Goal: Task Accomplishment & Management: Manage account settings

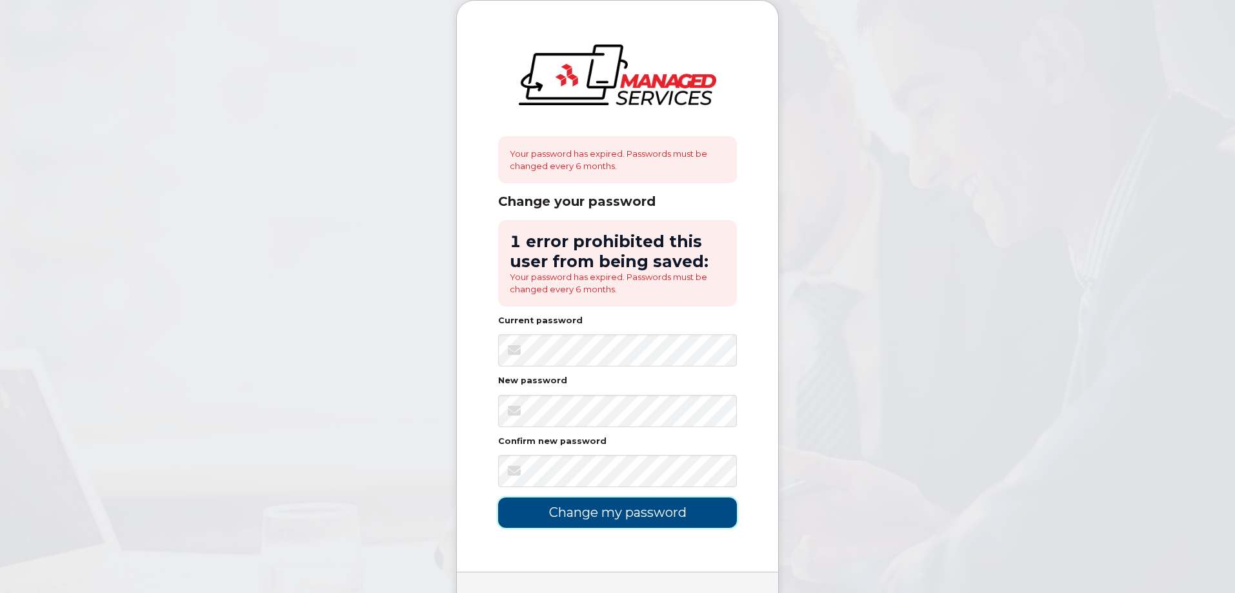
click at [600, 516] on input "Change my password" at bounding box center [617, 513] width 239 height 30
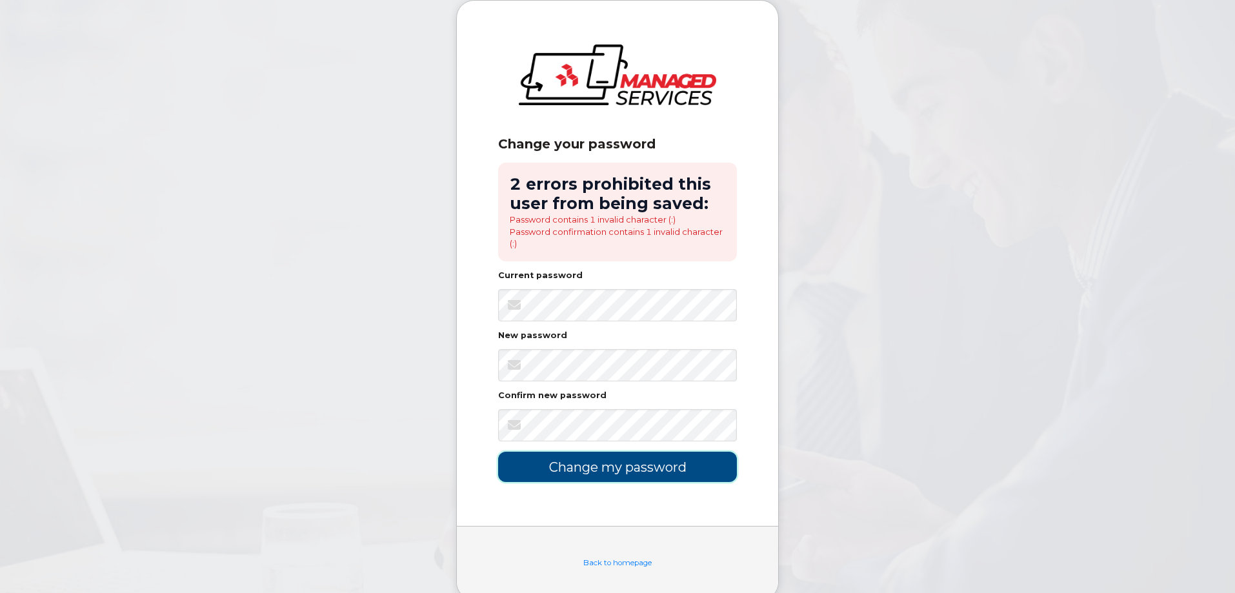
click at [582, 465] on input "Change my password" at bounding box center [617, 467] width 239 height 30
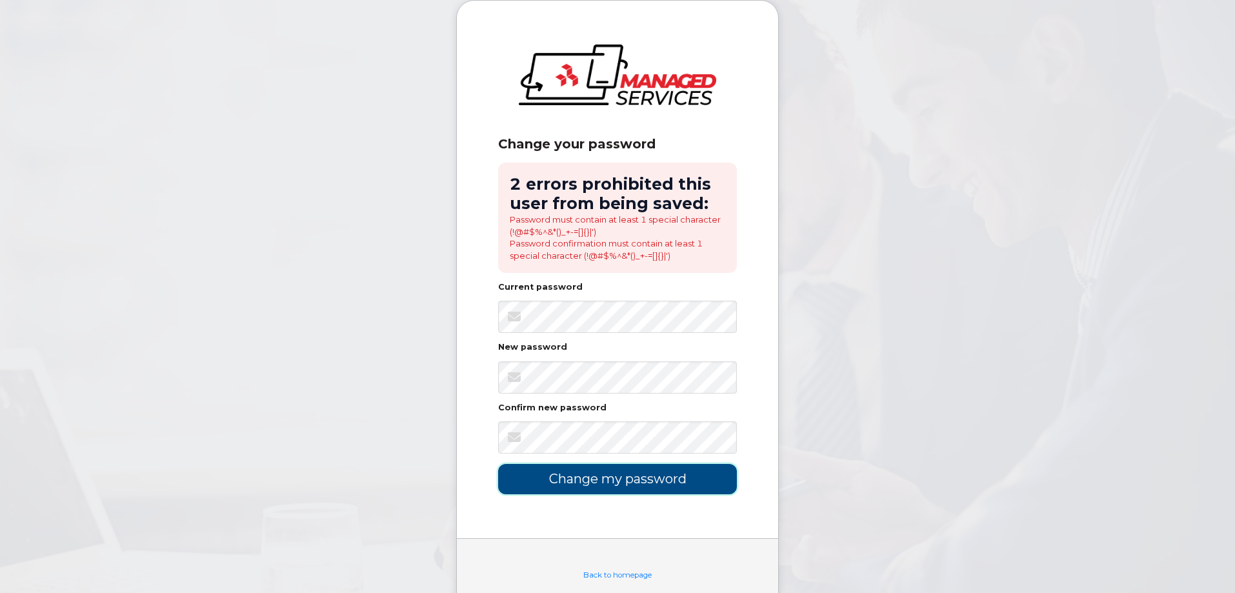
click at [612, 487] on input "Change my password" at bounding box center [617, 479] width 239 height 30
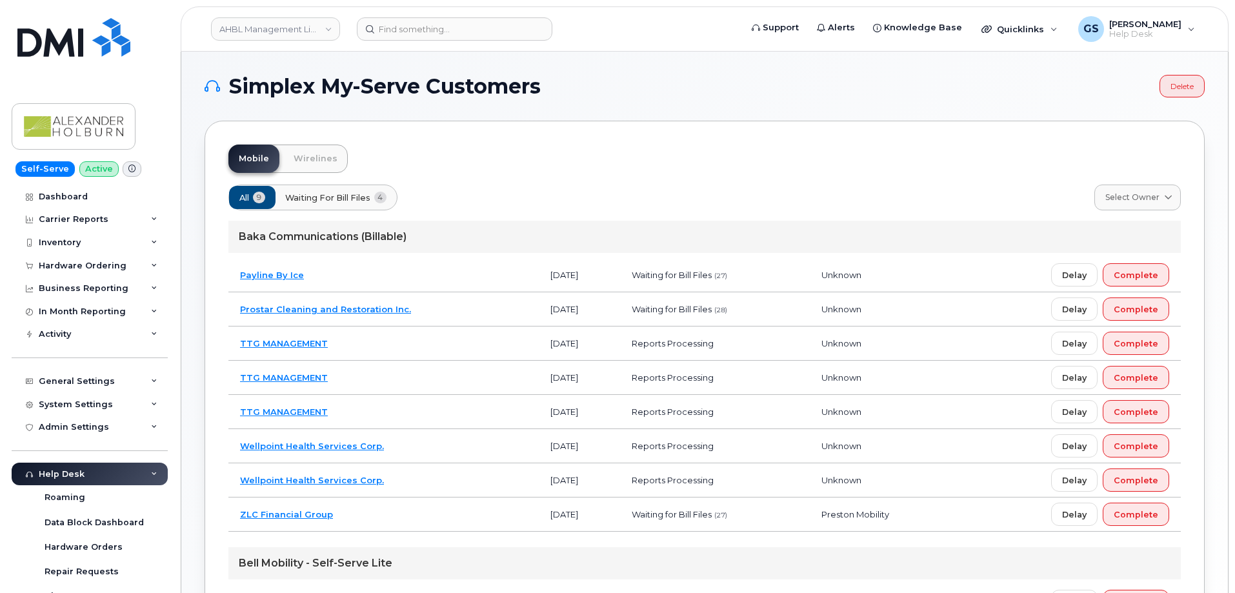
click at [414, 42] on header "AHBL Management Limited Partnership Support Alerts Knowledge Base Quicklinks Su…" at bounding box center [705, 28] width 1048 height 45
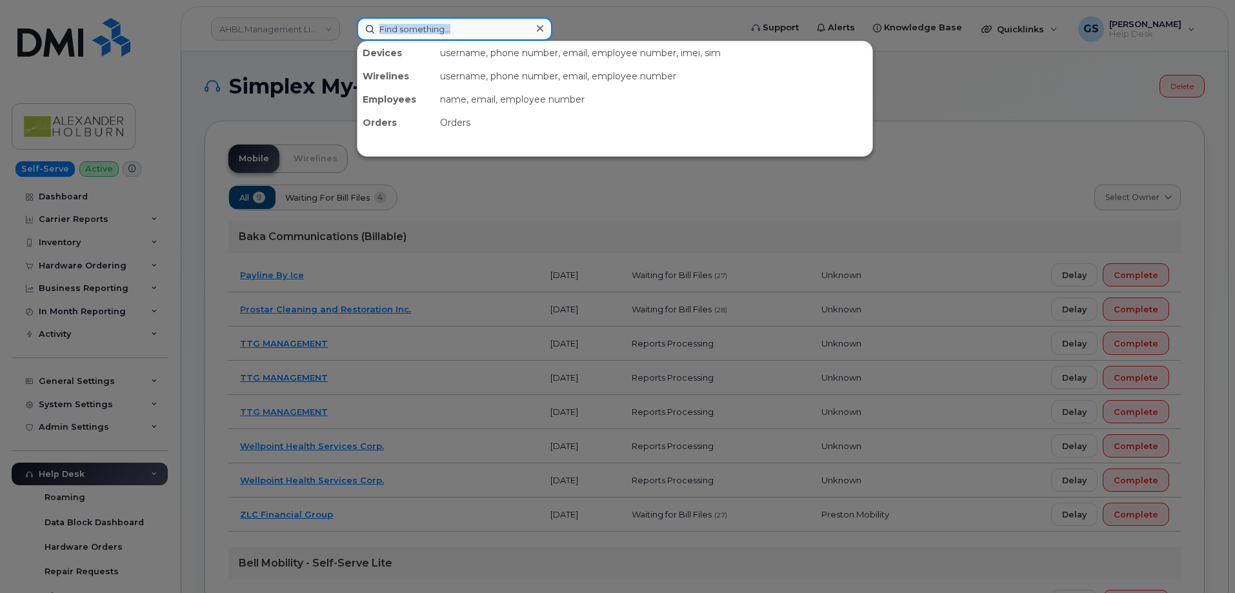
click at [416, 34] on input at bounding box center [455, 28] width 196 height 23
paste input "438-324-2530"
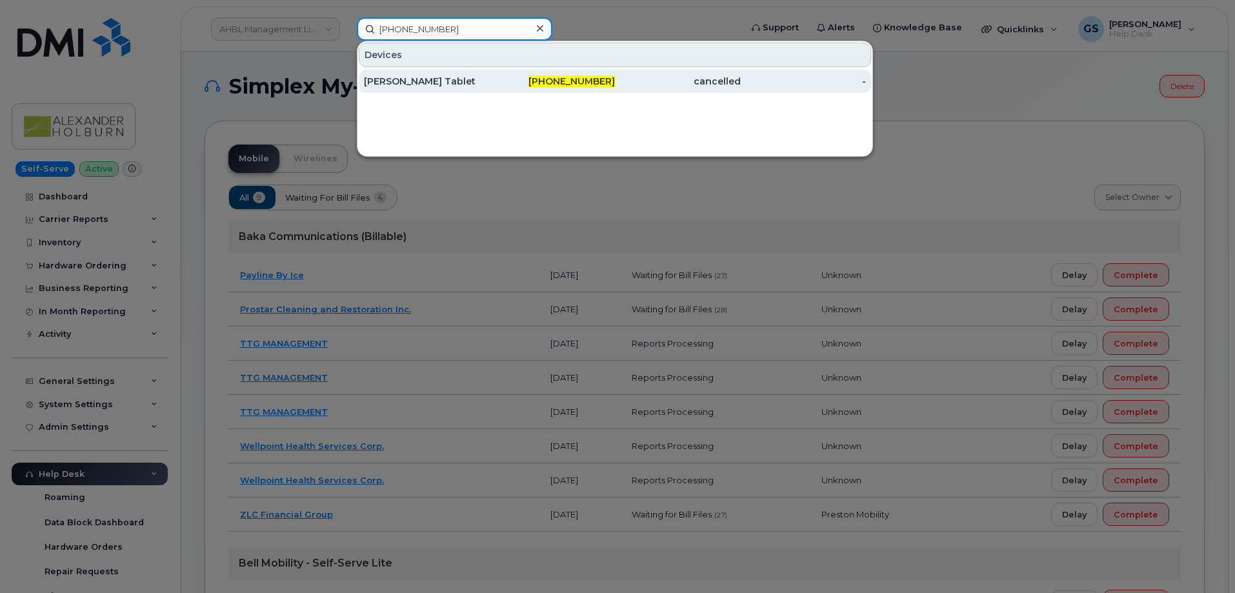
type input "438-324-2530"
click at [492, 72] on div "438-324-2530" at bounding box center [553, 81] width 126 height 23
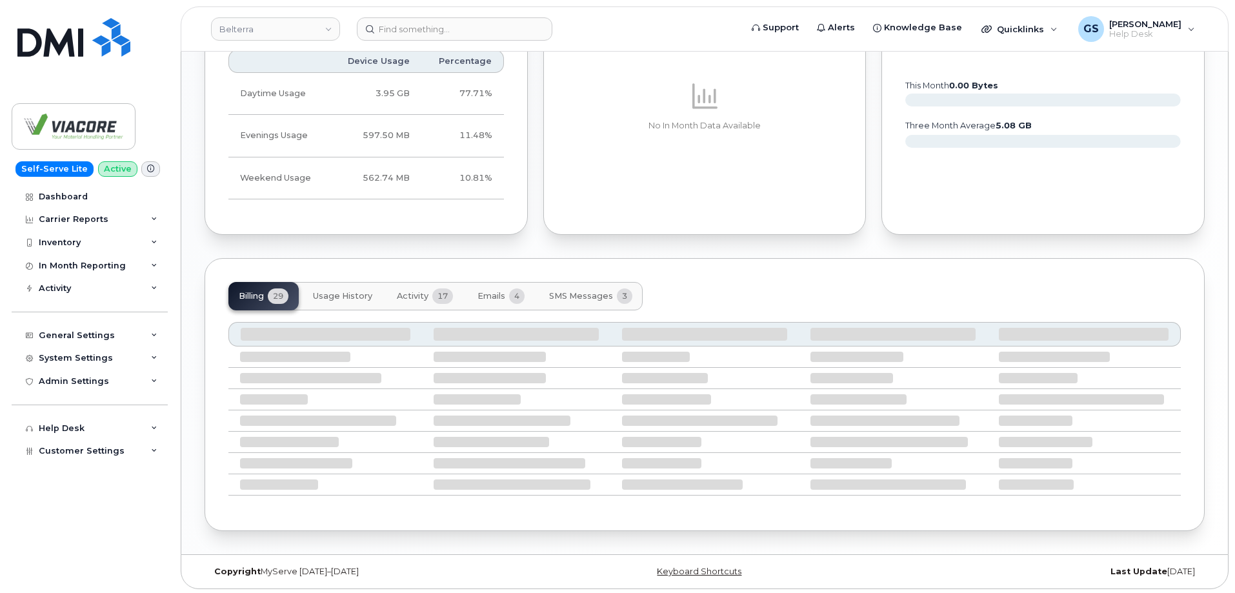
scroll to position [930, 0]
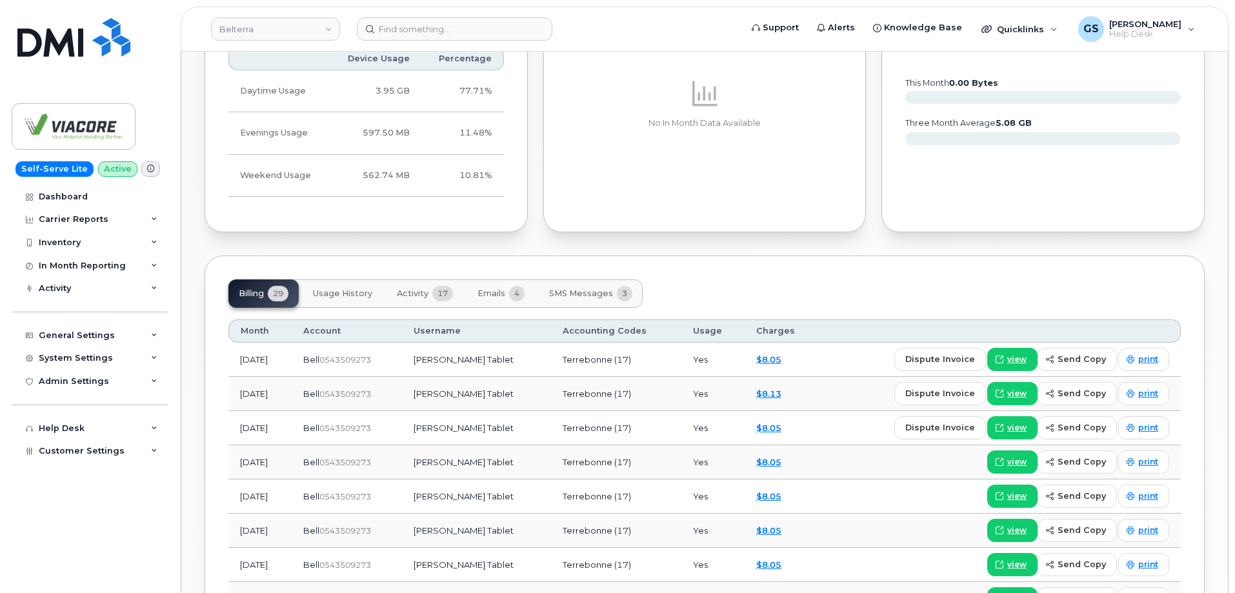
click at [494, 296] on span "Emails" at bounding box center [492, 293] width 28 height 10
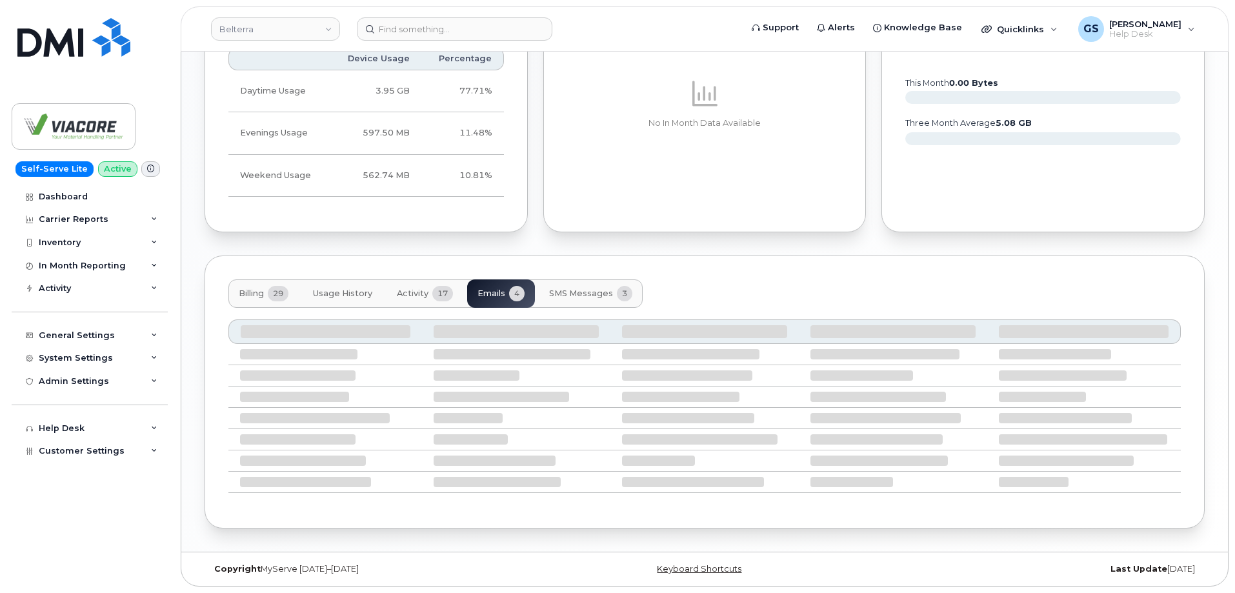
scroll to position [756, 0]
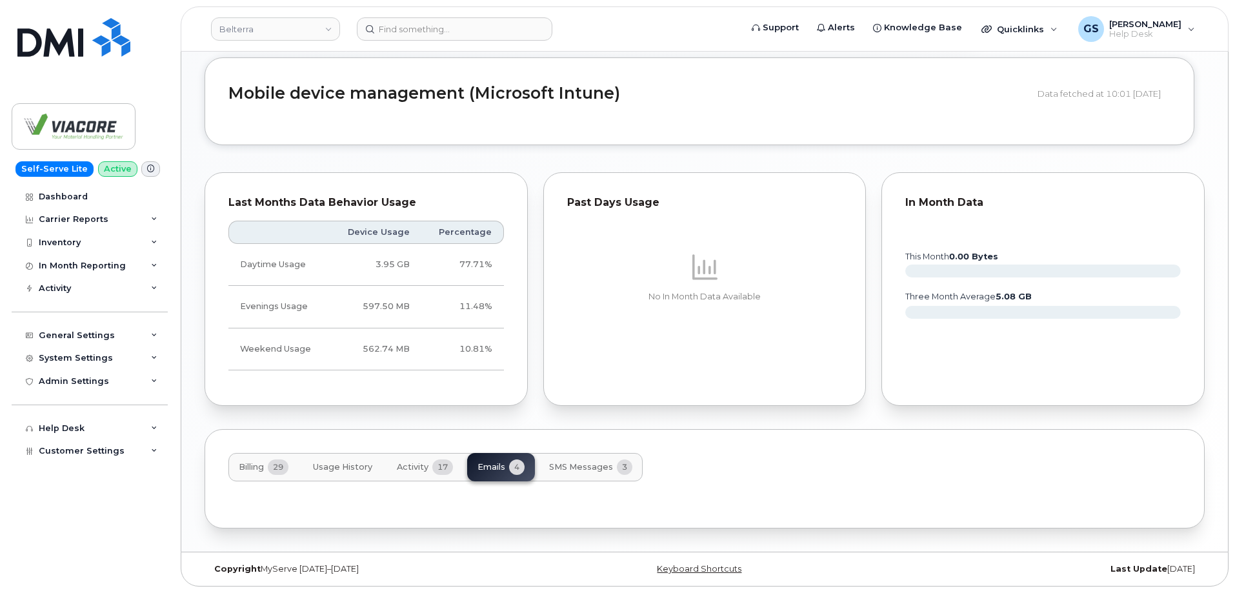
click at [423, 474] on button "Activity 17" at bounding box center [425, 467] width 77 height 28
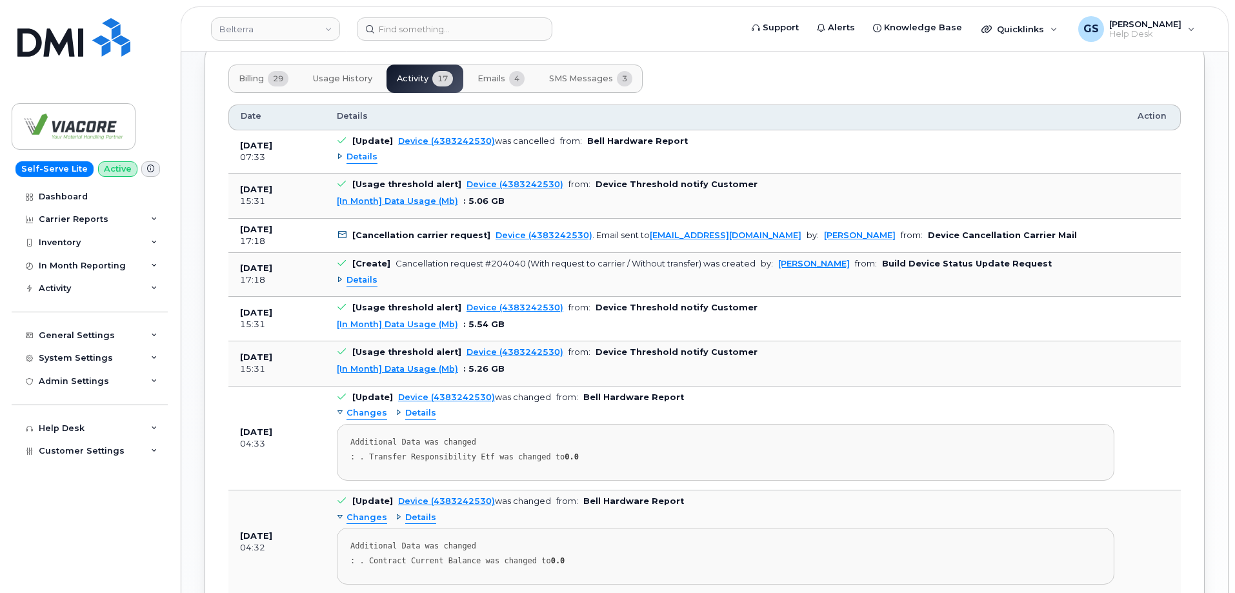
scroll to position [1124, 0]
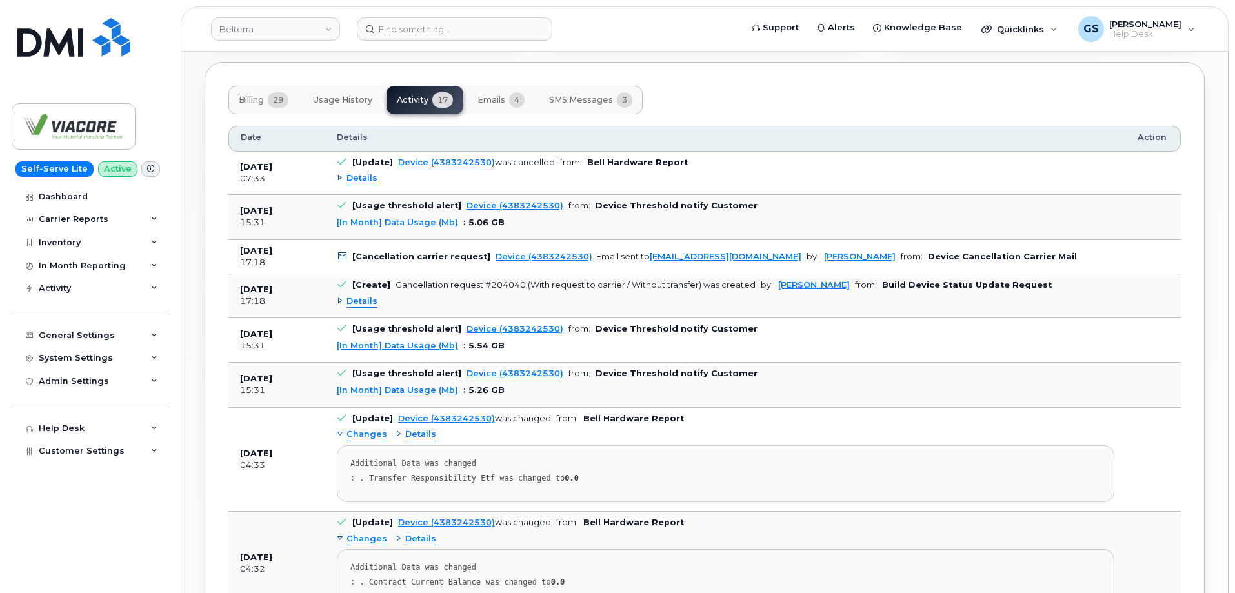
click at [1165, 327] on td at bounding box center [1153, 340] width 55 height 45
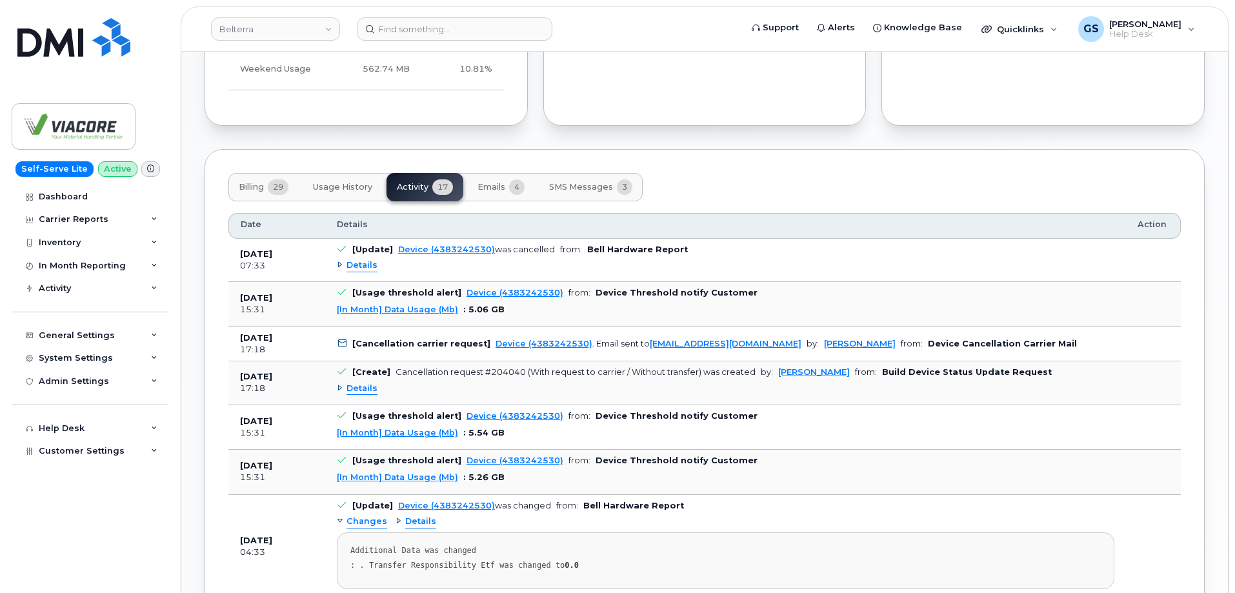
scroll to position [1059, 0]
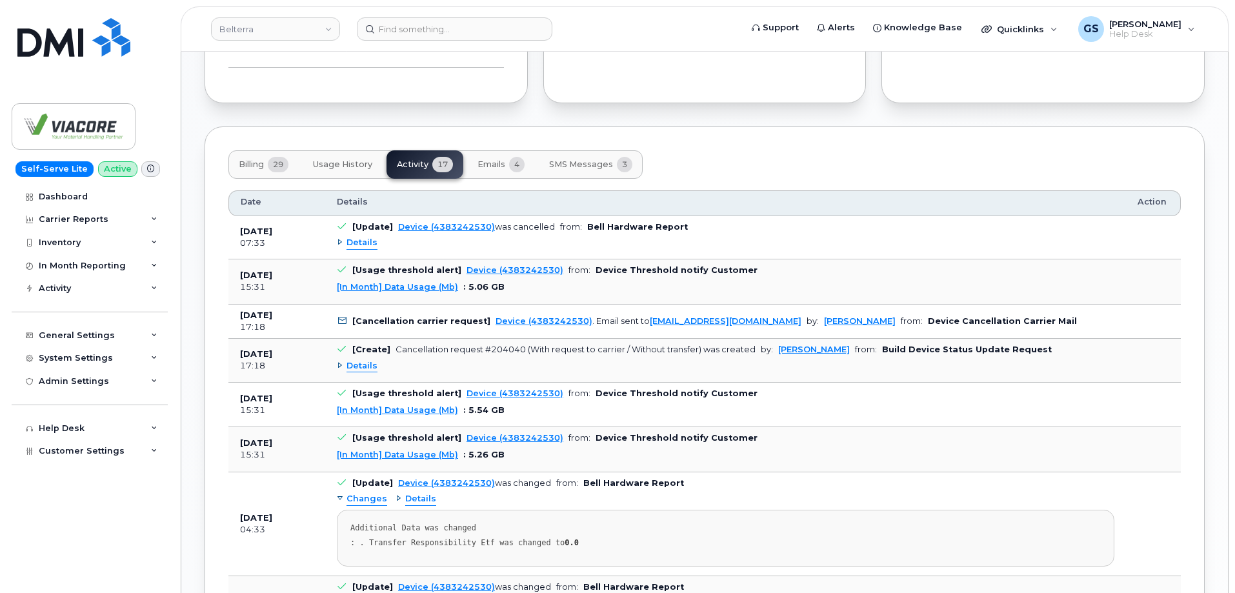
click at [362, 369] on span "Details" at bounding box center [362, 366] width 31 height 12
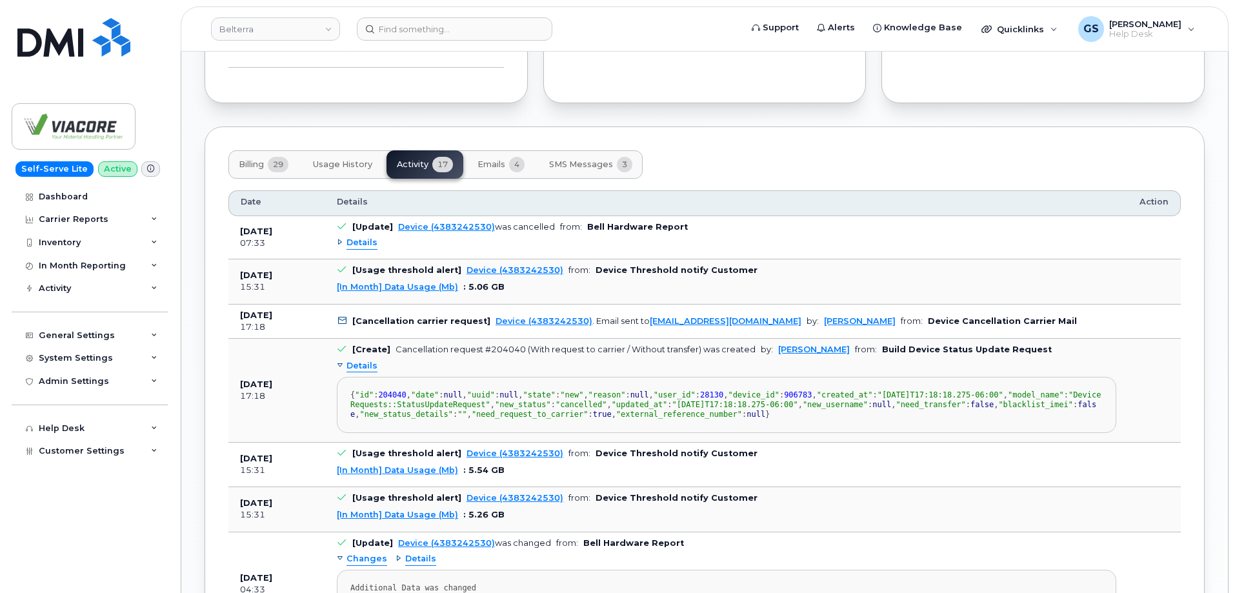
click at [363, 367] on span "Details" at bounding box center [362, 366] width 31 height 12
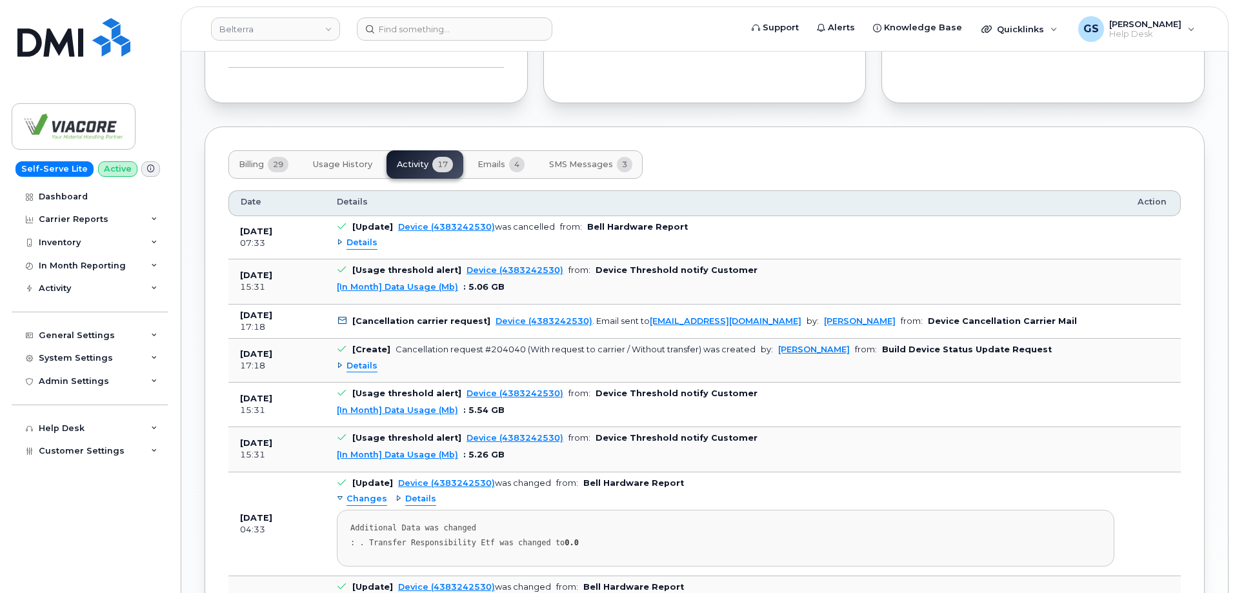
click at [915, 378] on td "[Create] Cancellation request #204040 (With request to carrier / Without transf…" at bounding box center [725, 360] width 801 height 43
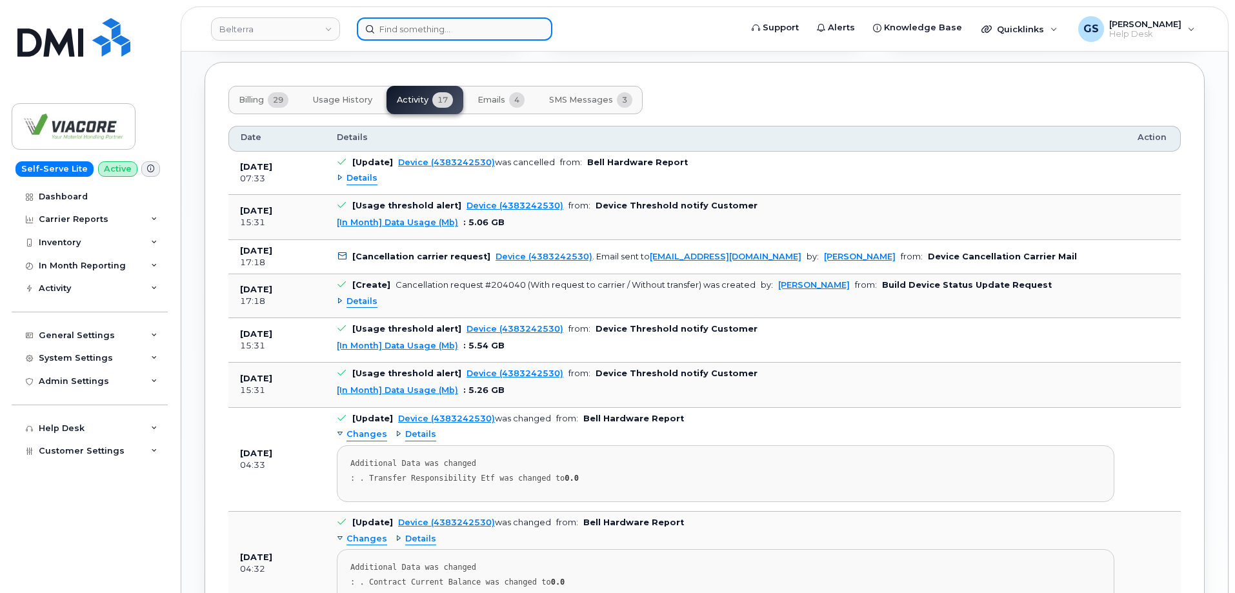
click at [426, 23] on input at bounding box center [455, 28] width 196 height 23
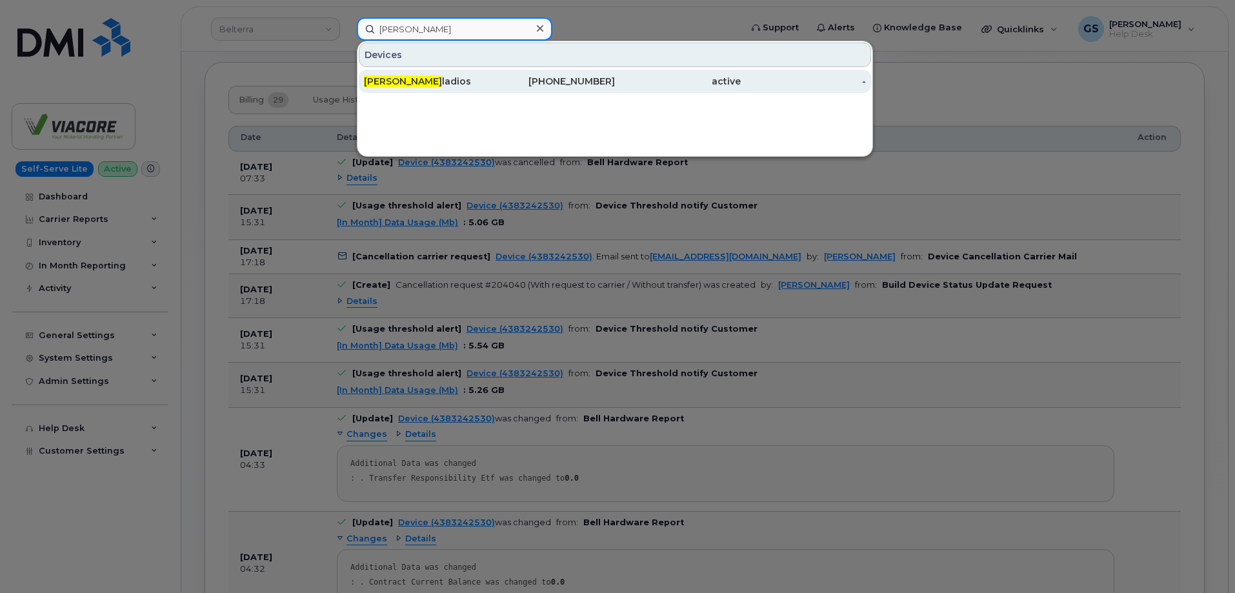
type input "katherine ak"
click at [557, 79] on div "[PHONE_NUMBER]" at bounding box center [553, 81] width 126 height 13
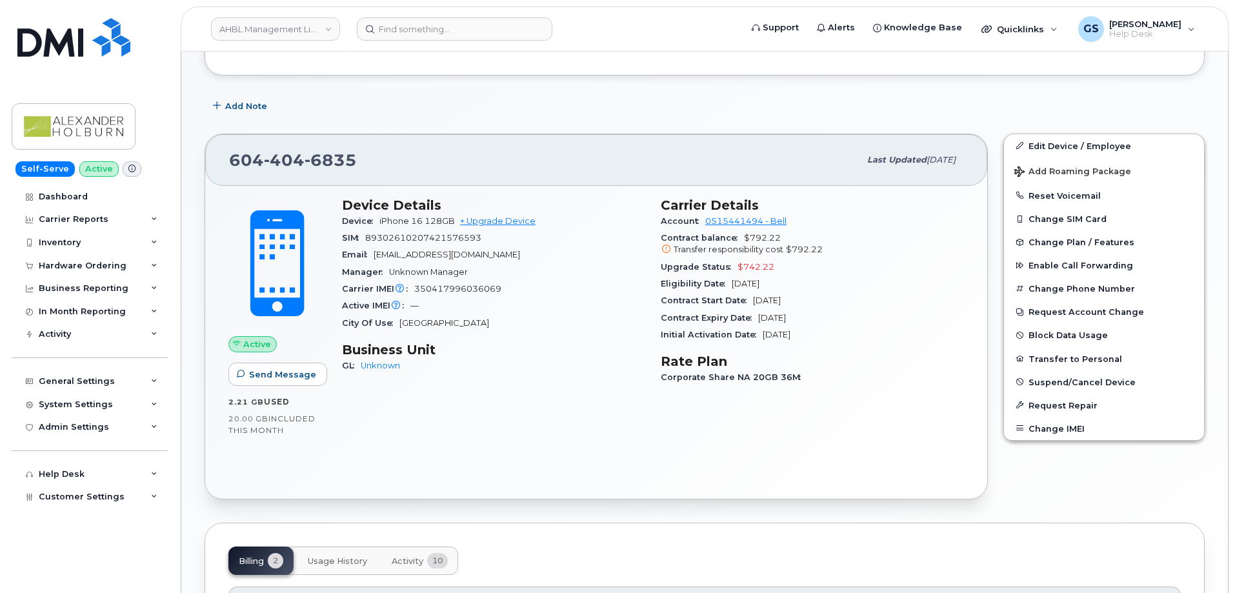
scroll to position [258, 0]
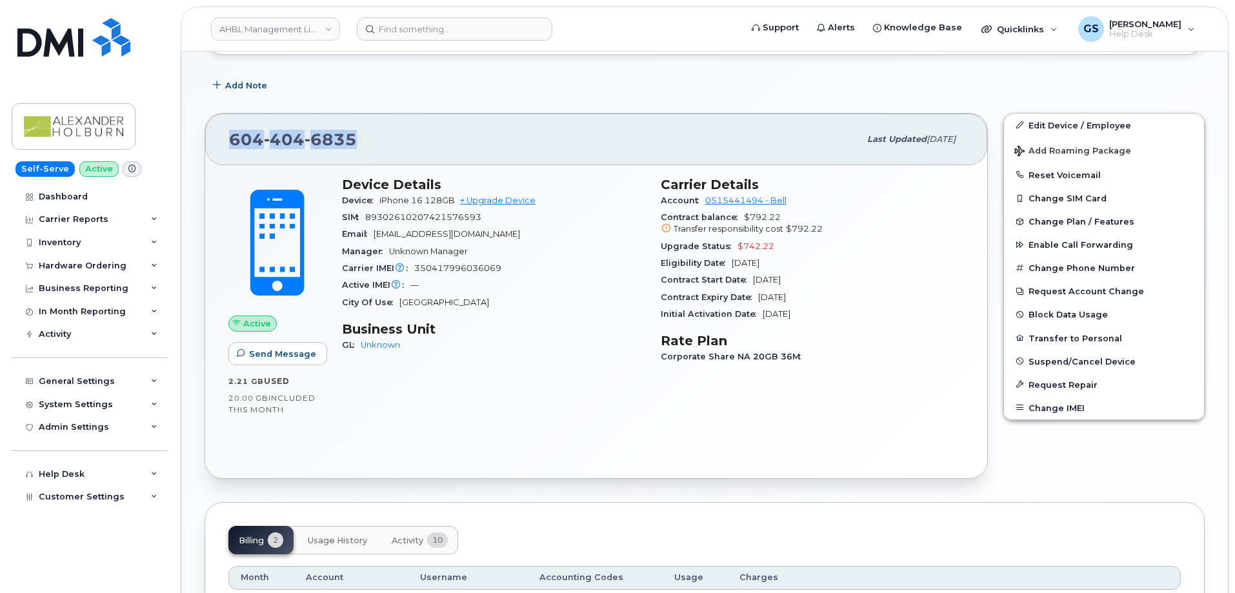
drag, startPoint x: 403, startPoint y: 130, endPoint x: 212, endPoint y: 134, distance: 190.4
click at [212, 134] on div "604 404 6835 Last updated Sep 17, 2025" at bounding box center [596, 140] width 782 height 52
copy span "604 404 6835"
click at [572, 367] on div "Device Details Device iPhone 16 128GB + Upgrade Device SIM 89302610207421576593…" at bounding box center [493, 276] width 319 height 215
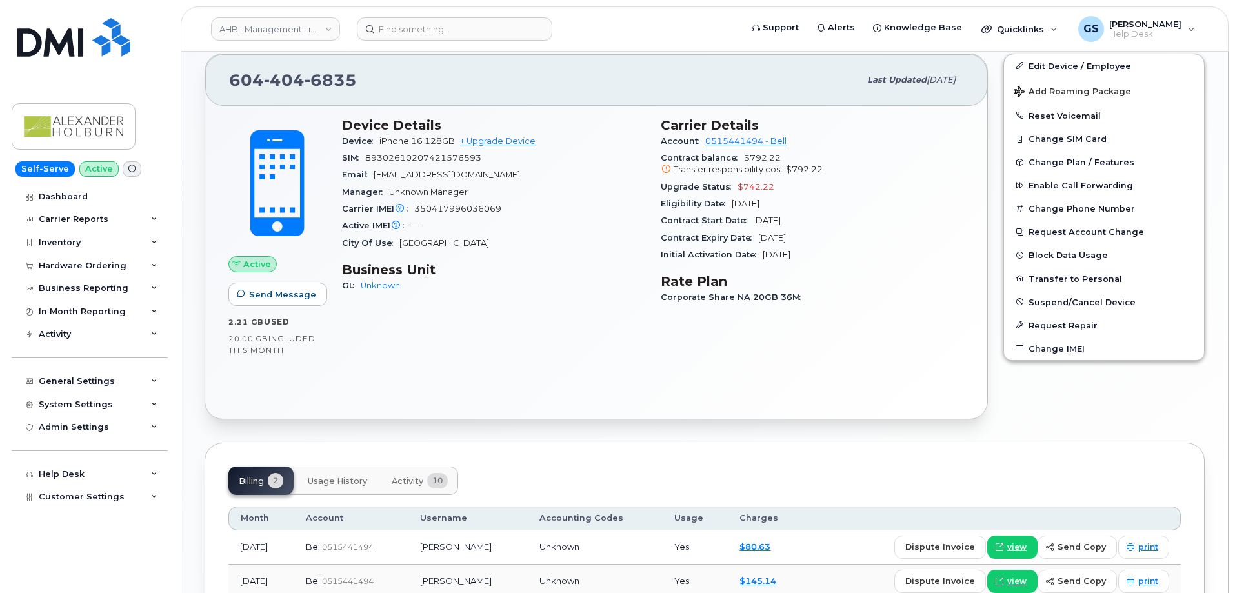
scroll to position [423, 0]
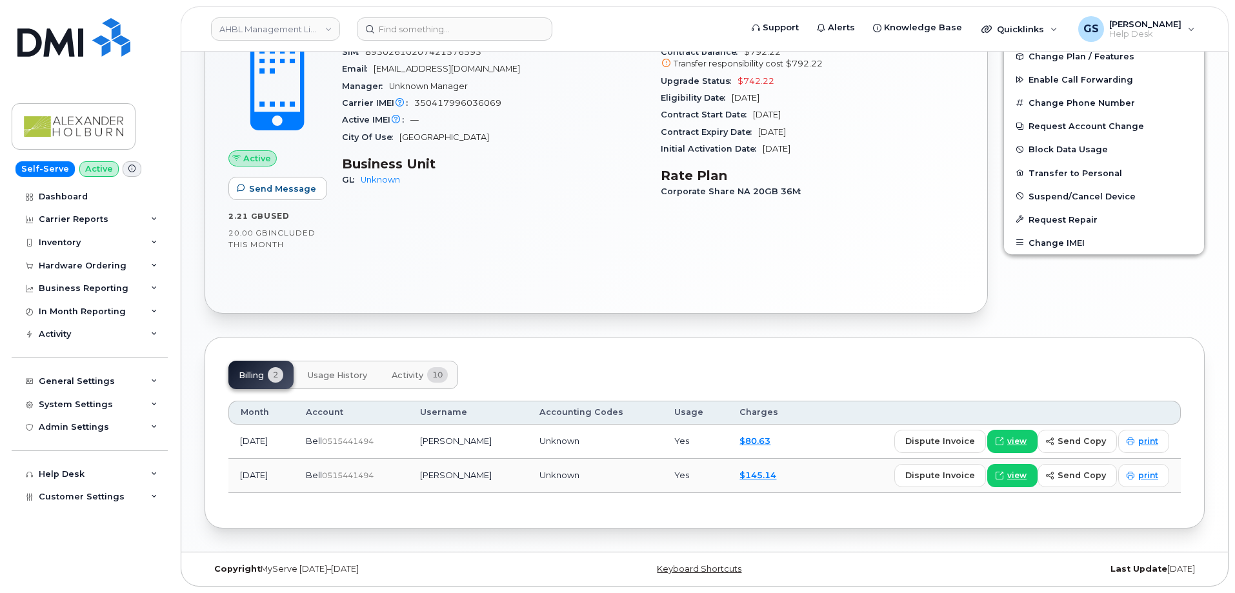
click at [568, 354] on div "Billing 2 Usage History Activity 10 Month Account Username Accounting Codes Usa…" at bounding box center [705, 432] width 1000 height 191
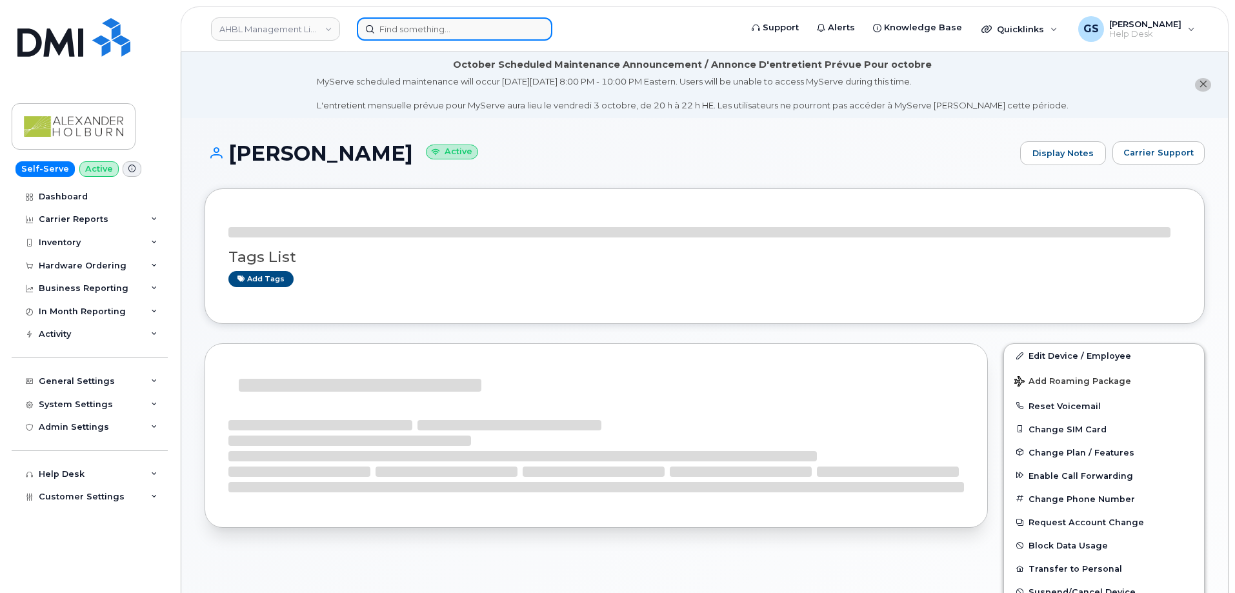
click at [481, 35] on input at bounding box center [455, 28] width 196 height 23
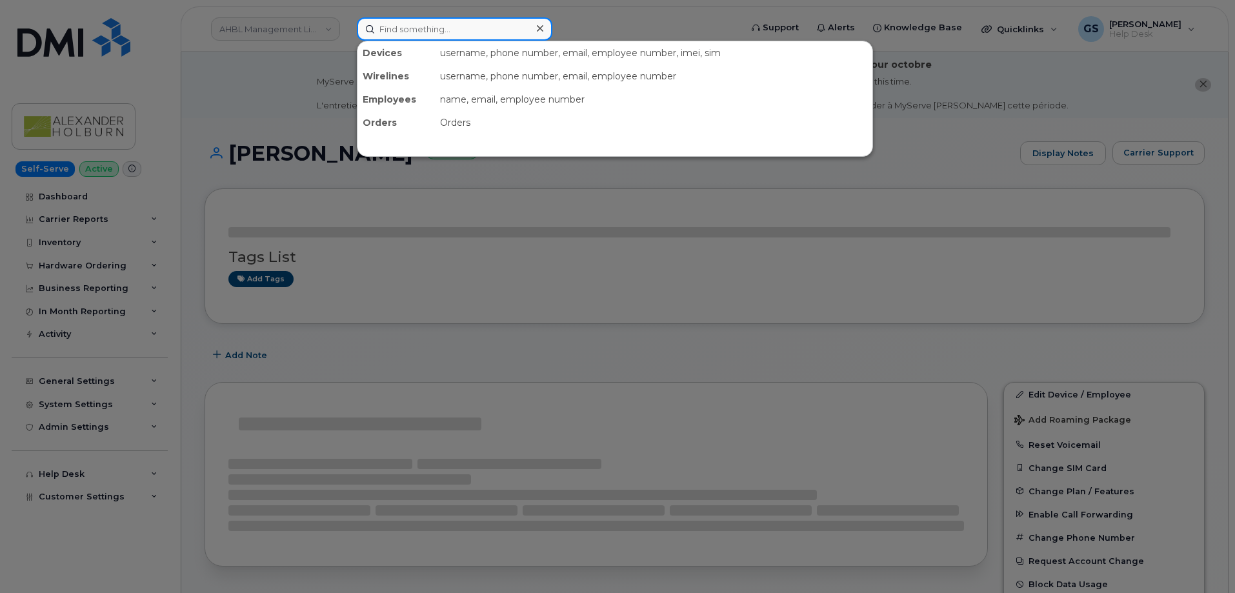
paste input "89302610207421576593"
type input "89302610207421576593"
